Goal: Task Accomplishment & Management: Use online tool/utility

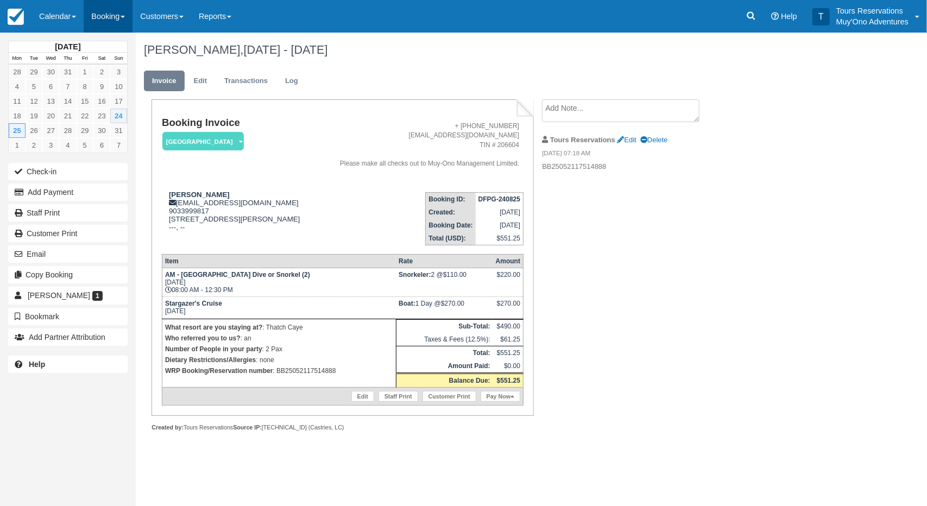
click at [105, 11] on link "Booking" at bounding box center [108, 16] width 49 height 33
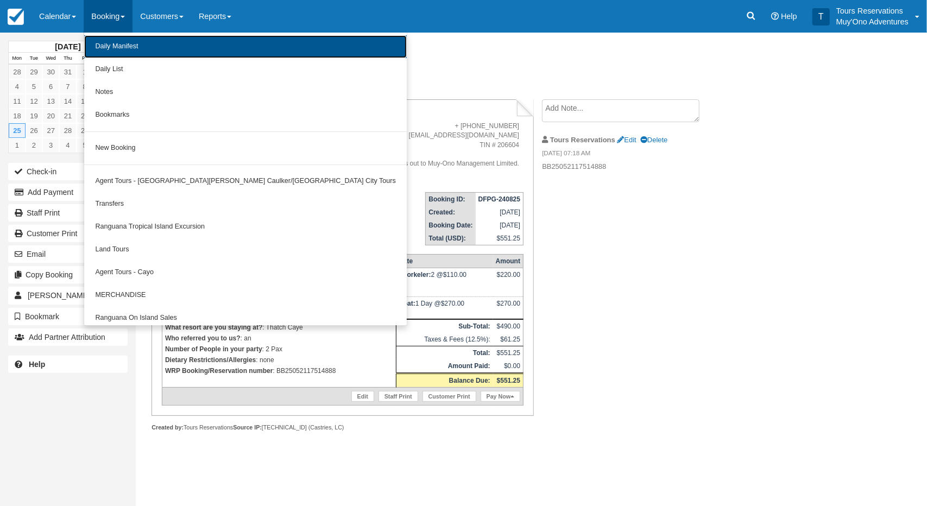
click at [110, 47] on link "Daily Manifest" at bounding box center [245, 46] width 322 height 23
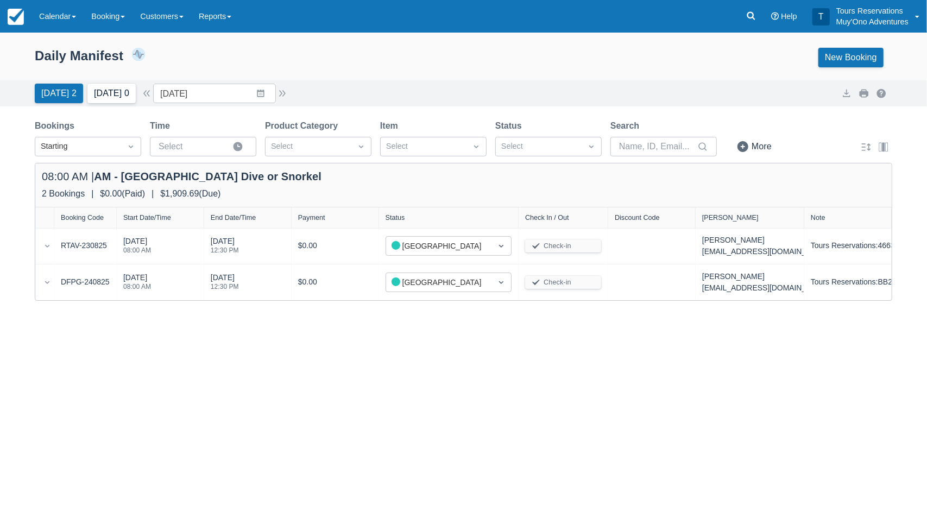
click at [104, 93] on button "Tomorrow 0" at bounding box center [111, 94] width 48 height 20
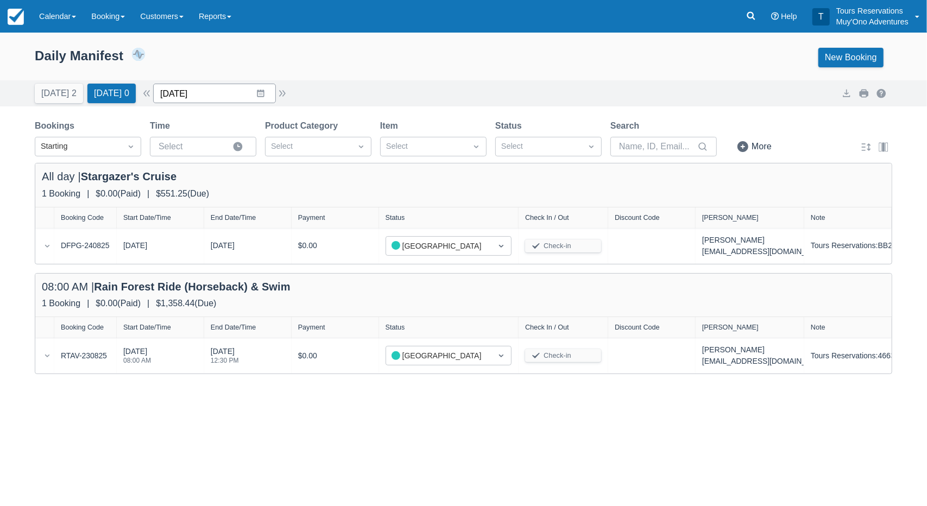
click at [208, 93] on input "[DATE]" at bounding box center [214, 94] width 123 height 20
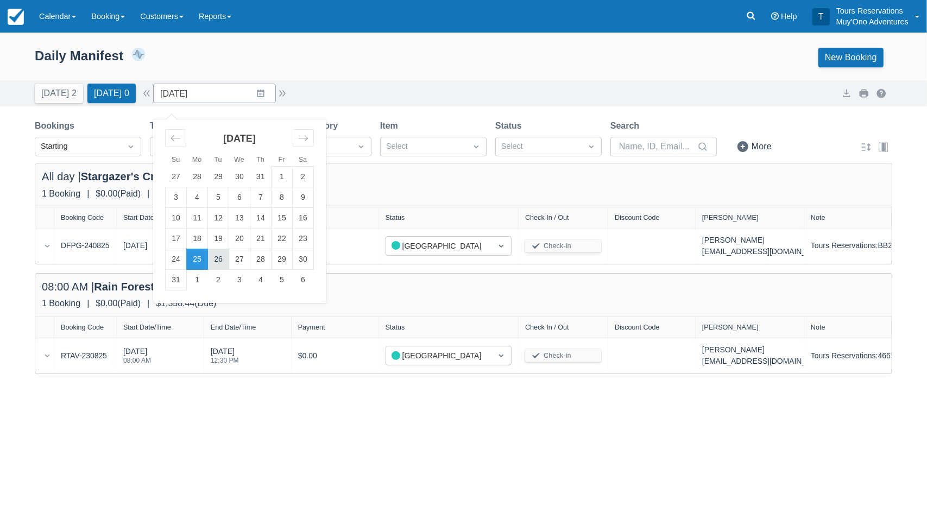
click at [227, 259] on td "26" at bounding box center [218, 259] width 21 height 21
type input "08/26/25"
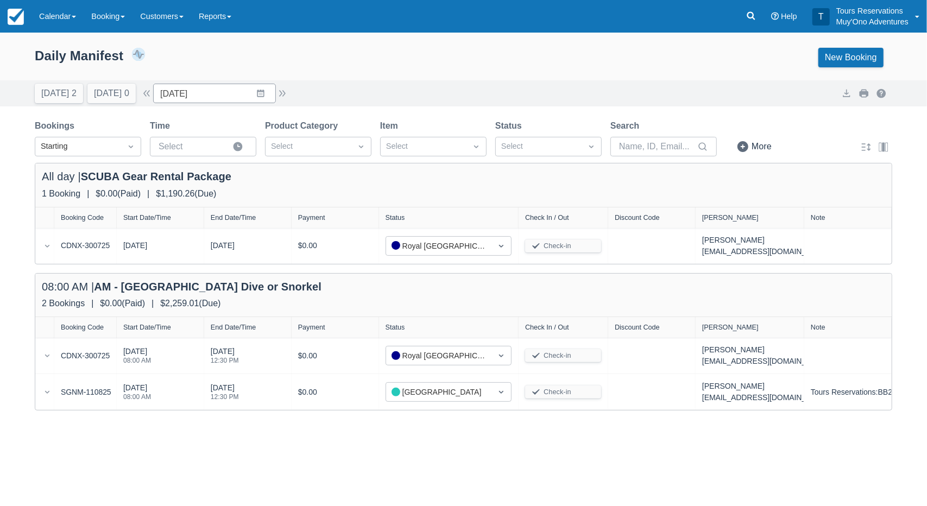
click at [432, 82] on div "Today 2 Tomorrow 0 Date 08/26/25 Navigate forward to interact with the calendar…" at bounding box center [463, 93] width 927 height 26
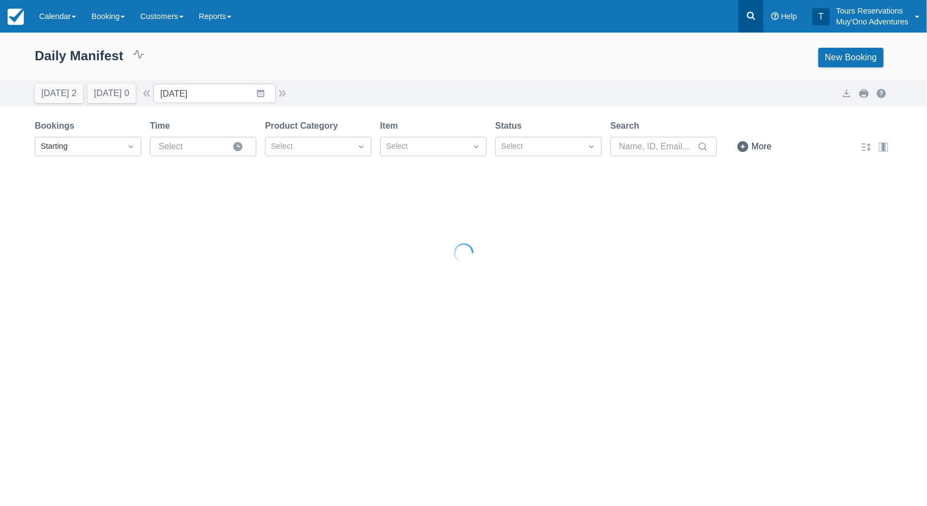
click at [750, 17] on icon at bounding box center [751, 16] width 8 height 8
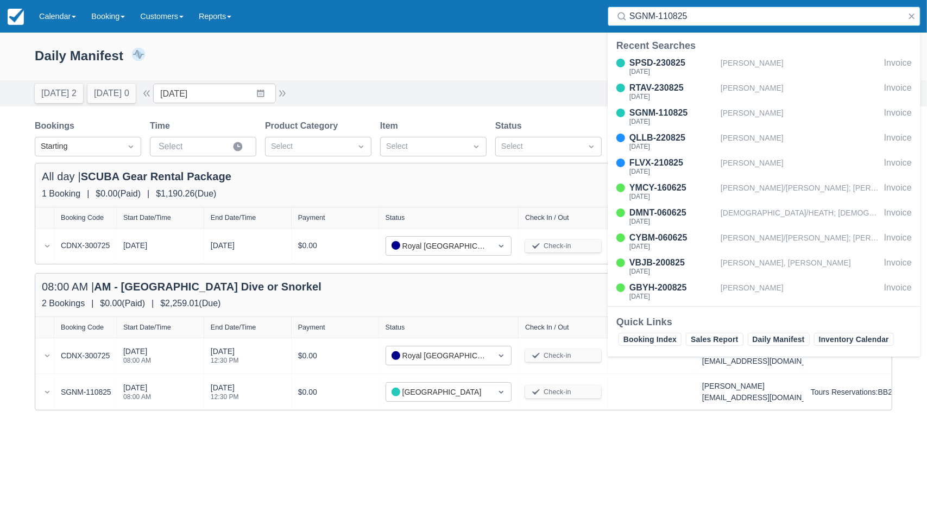
type input "SGNM-110825"
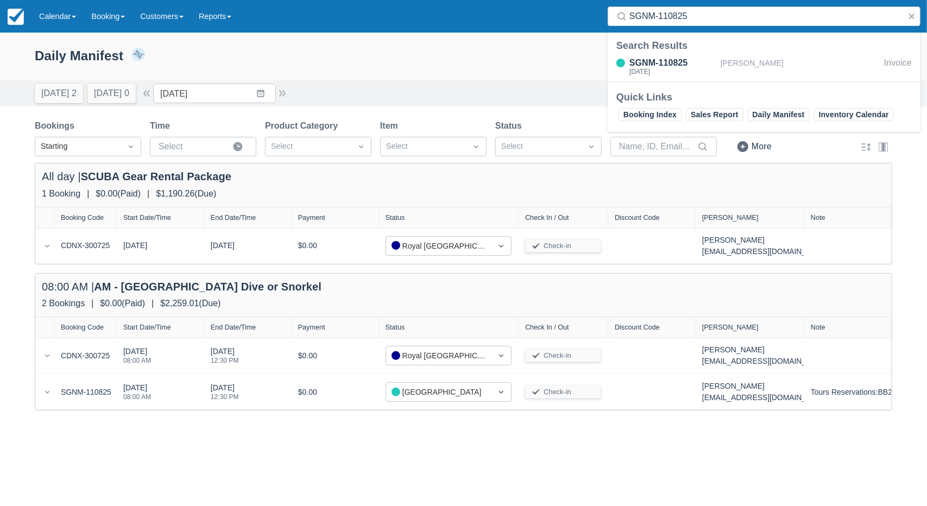
click at [678, 78] on div "SGNM-110825 Tue Aug 26 2025 David Ruble Invoice" at bounding box center [764, 67] width 313 height 27
click at [682, 71] on div "Tue Aug 26 2025" at bounding box center [672, 71] width 87 height 7
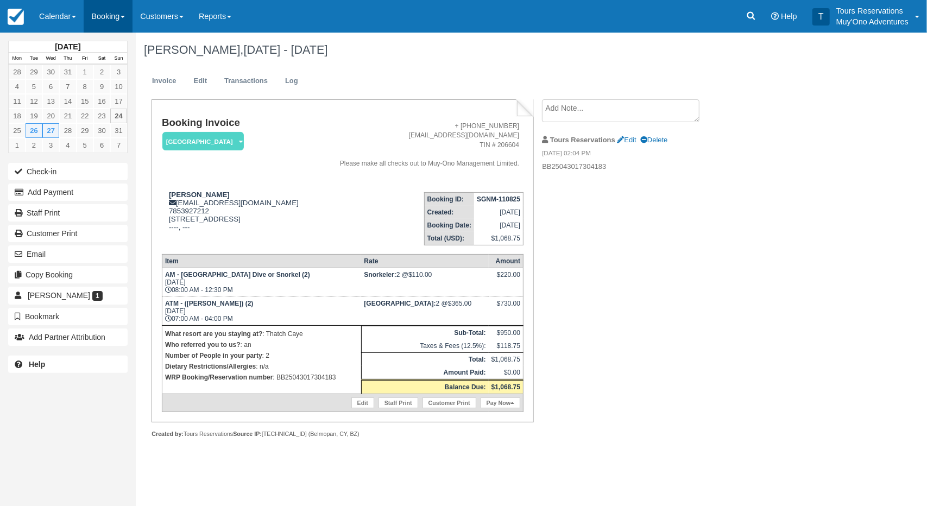
click at [115, 5] on link "Booking" at bounding box center [108, 16] width 49 height 33
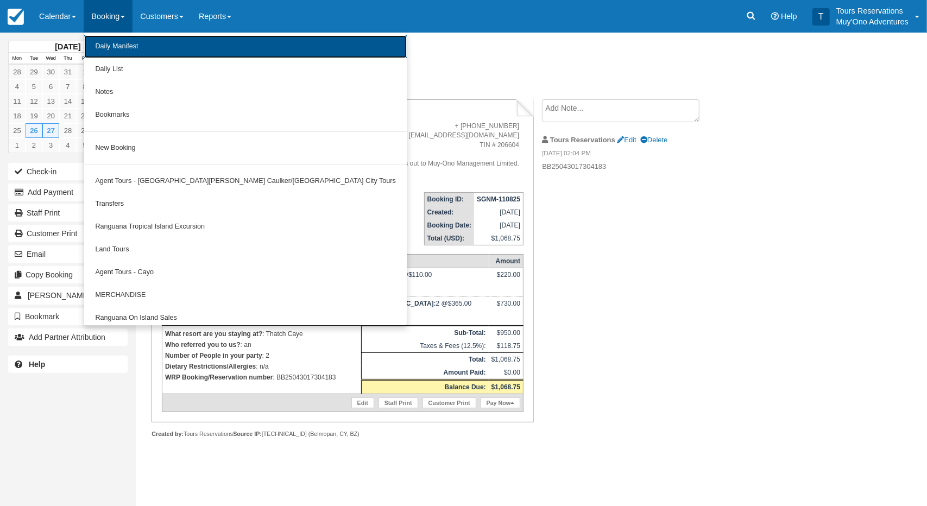
click at [128, 53] on link "Daily Manifest" at bounding box center [245, 46] width 322 height 23
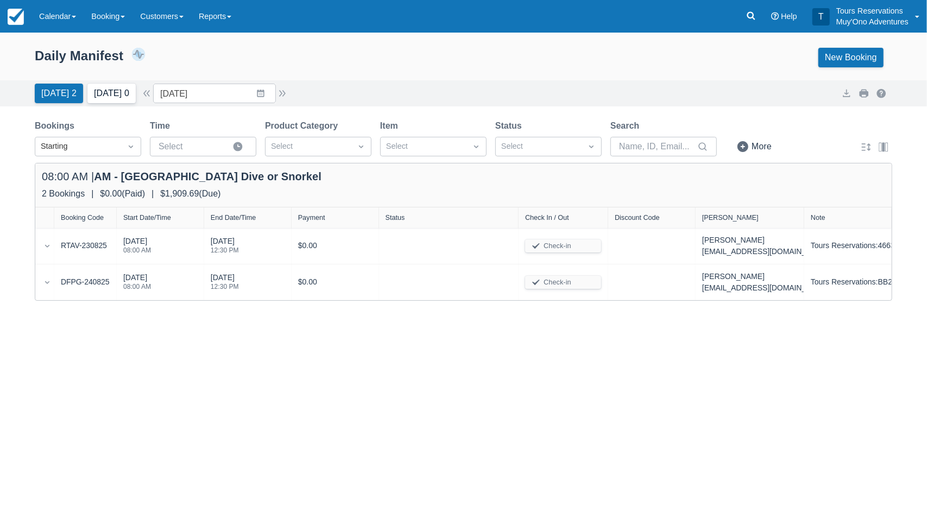
click at [105, 97] on button "[DATE] 0" at bounding box center [111, 94] width 48 height 20
type input "[DATE]"
